Goal: Task Accomplishment & Management: Manage account settings

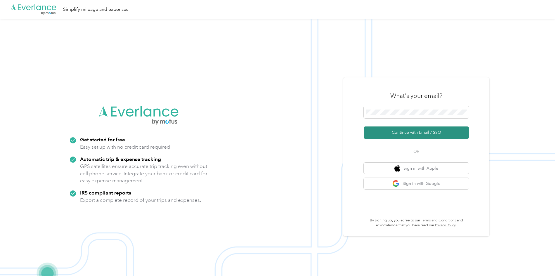
click at [405, 134] on button "Continue with Email / SSO" at bounding box center [415, 132] width 105 height 12
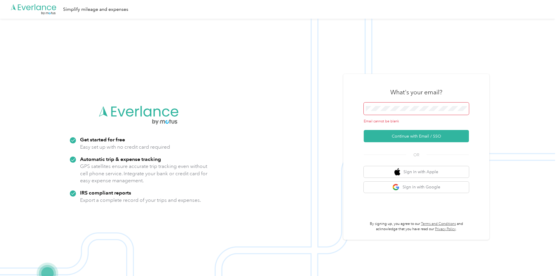
click at [401, 101] on div "What's your email?" at bounding box center [415, 92] width 105 height 20
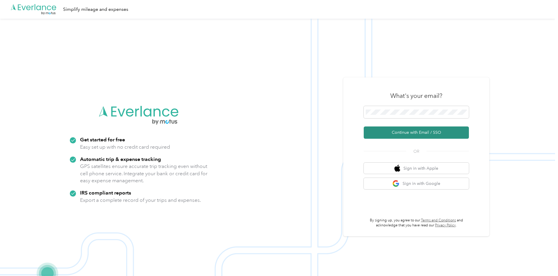
click at [416, 134] on button "Continue with Email / SSO" at bounding box center [415, 132] width 105 height 12
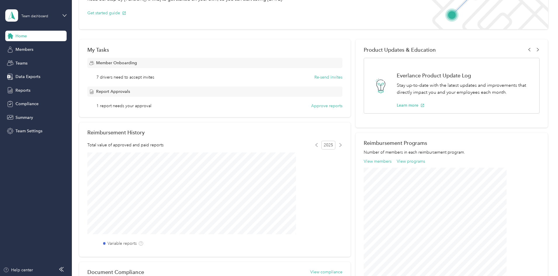
scroll to position [60, 0]
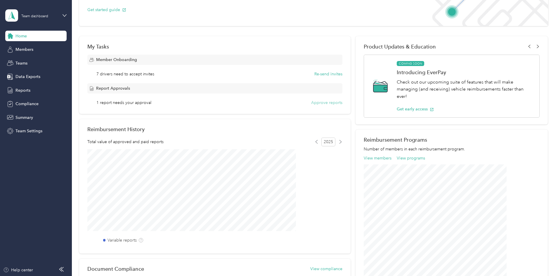
click at [328, 105] on button "Approve reports" at bounding box center [326, 103] width 31 height 6
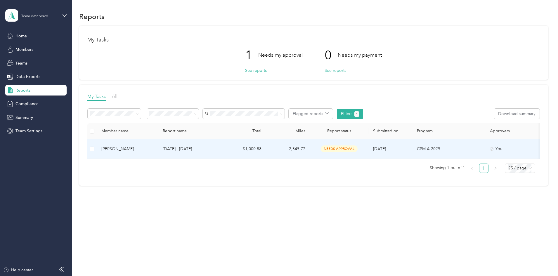
click at [357, 148] on span "needs approval" at bounding box center [339, 148] width 37 height 7
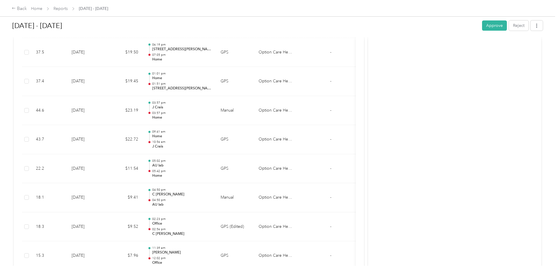
scroll to position [520, 0]
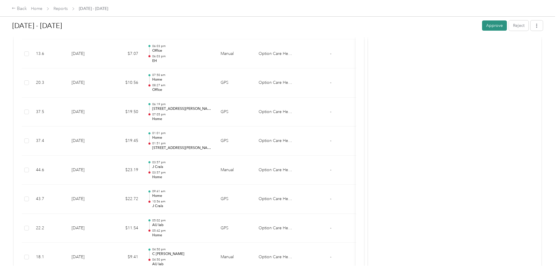
click at [482, 26] on button "Approve" at bounding box center [494, 25] width 25 height 10
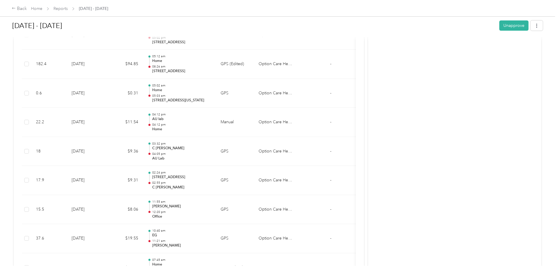
scroll to position [0, 0]
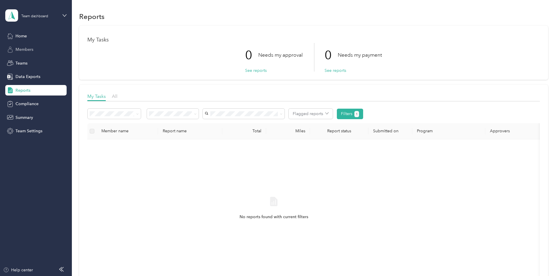
click at [16, 50] on span "Members" at bounding box center [24, 49] width 18 height 6
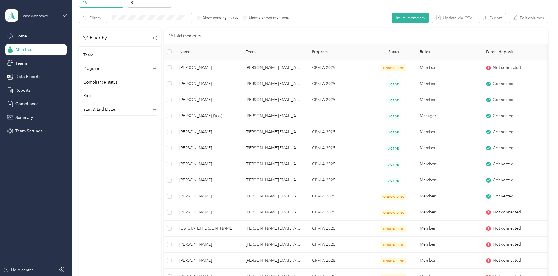
scroll to position [19, 0]
